Goal: Navigation & Orientation: Find specific page/section

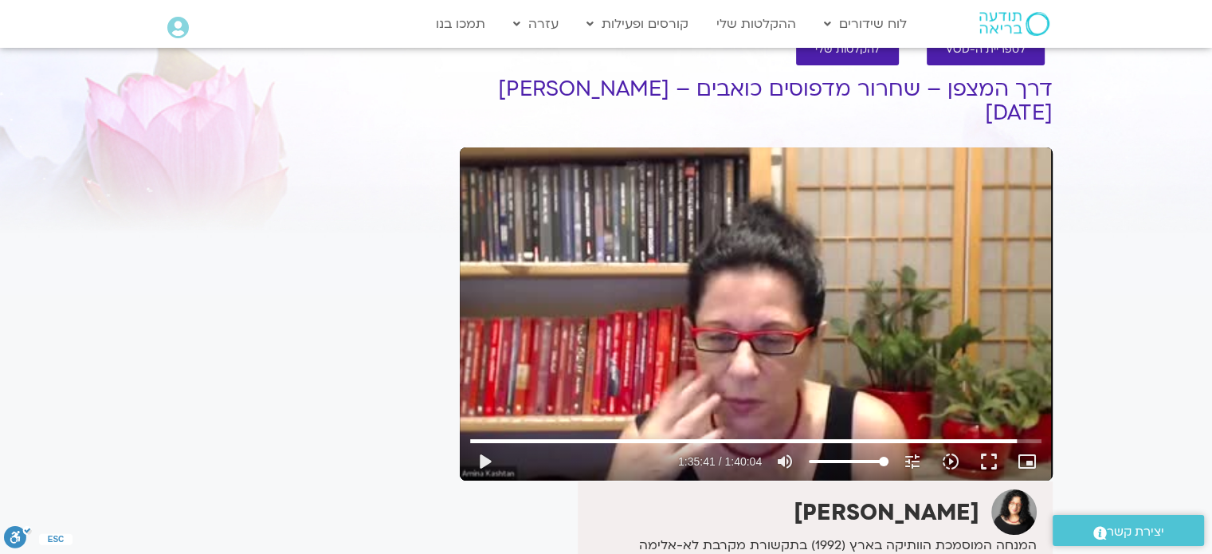
scroll to position [41, 0]
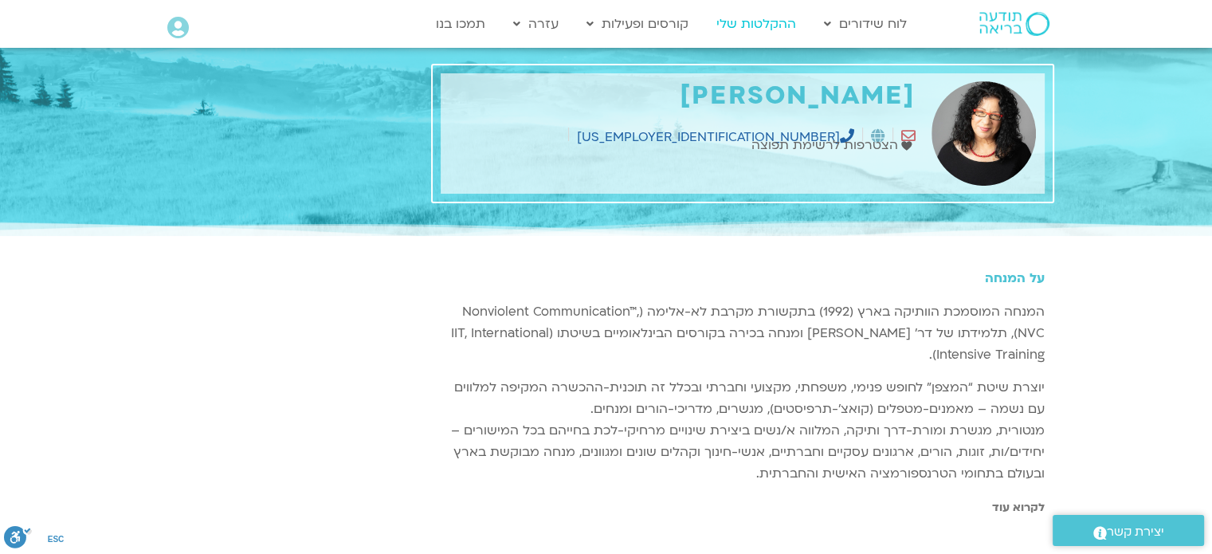
click at [743, 28] on link "ההקלטות שלי" at bounding box center [756, 24] width 96 height 30
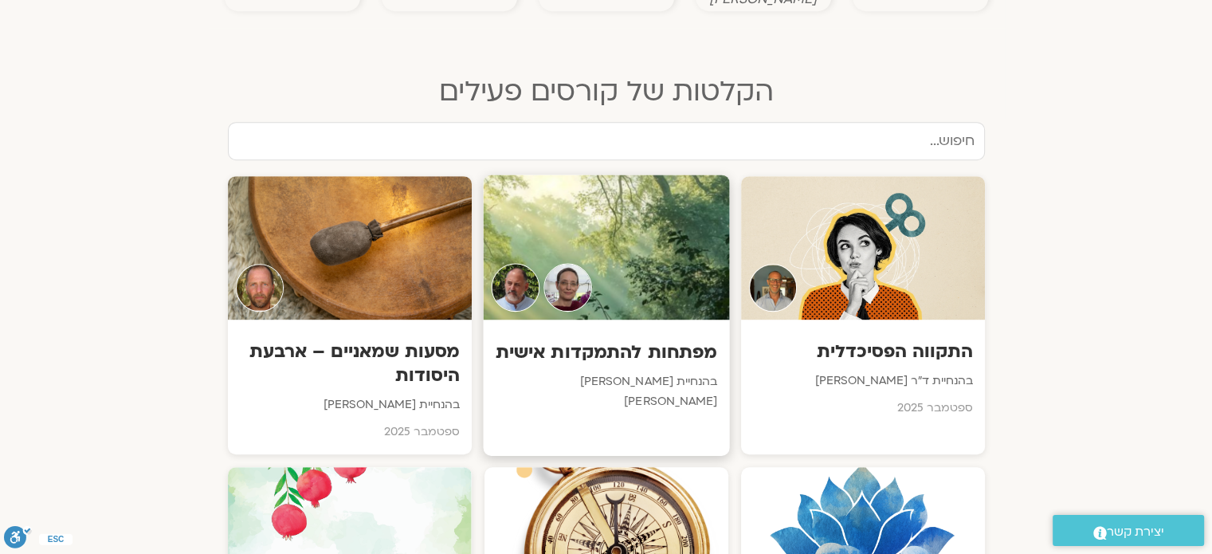
click at [620, 252] on div at bounding box center [606, 247] width 246 height 145
